Goal: Information Seeking & Learning: Learn about a topic

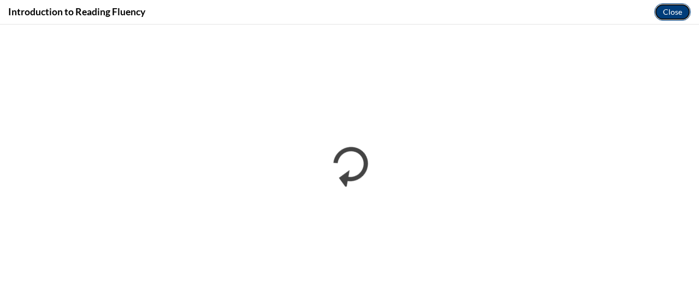
click at [665, 14] on button "Close" at bounding box center [672, 11] width 37 height 17
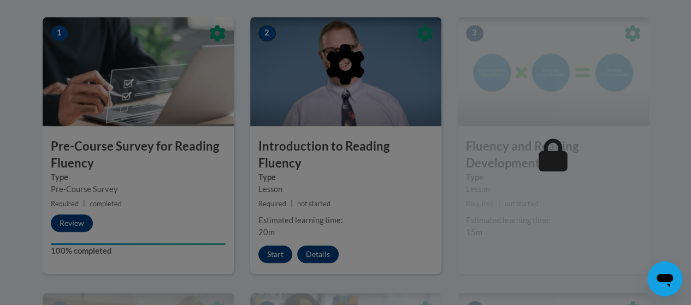
scroll to position [351, 0]
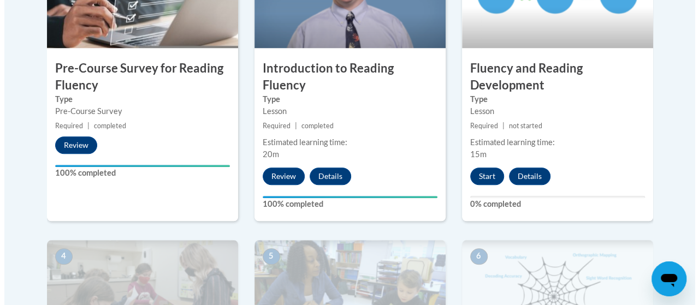
scroll to position [470, 0]
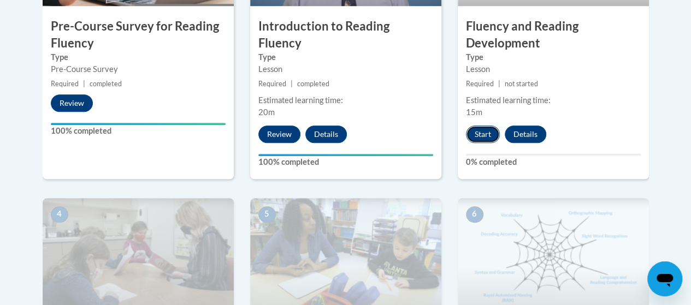
click at [485, 132] on button "Start" at bounding box center [483, 134] width 34 height 17
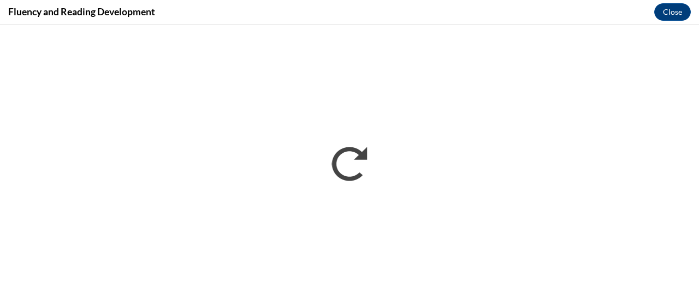
scroll to position [0, 0]
